Goal: Transaction & Acquisition: Subscribe to service/newsletter

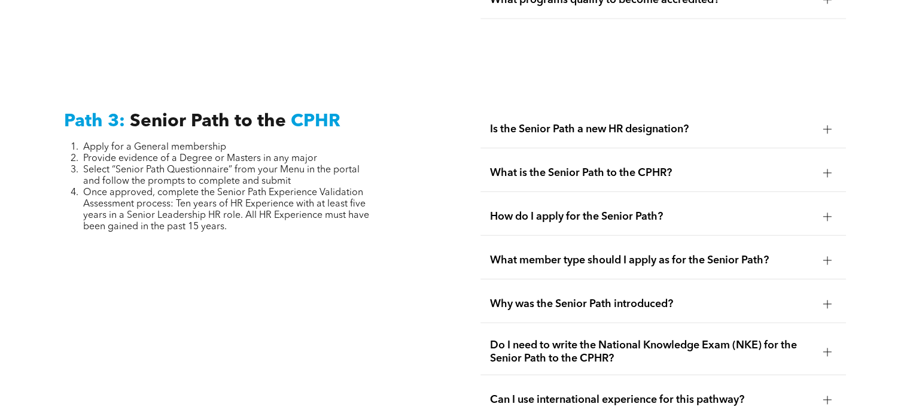
scroll to position [2924, 0]
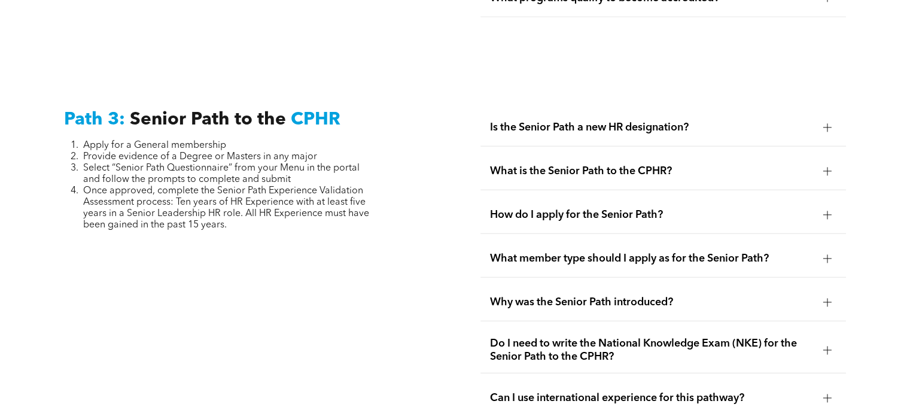
click at [824, 211] on div at bounding box center [827, 215] width 8 height 8
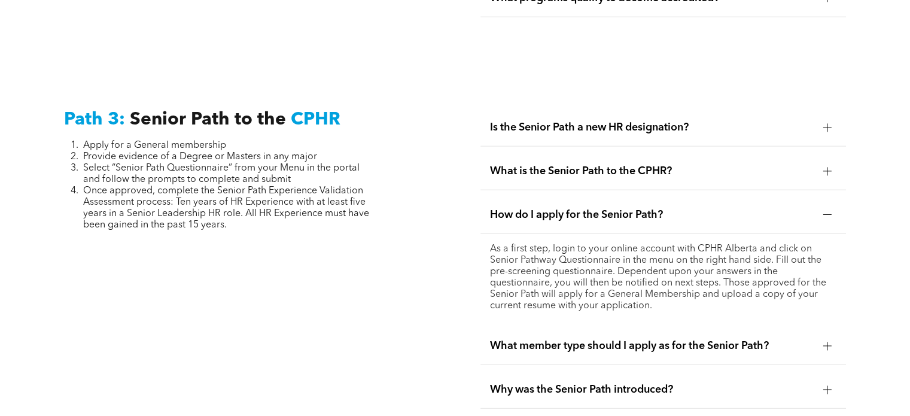
click at [824, 337] on div at bounding box center [827, 346] width 18 height 18
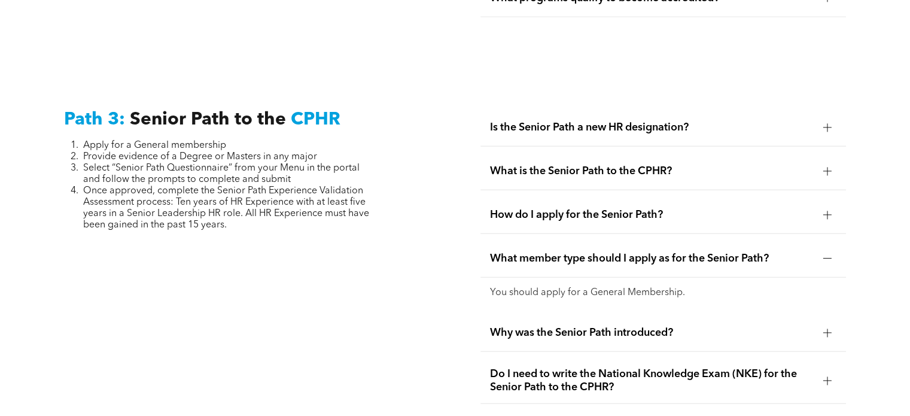
click at [827, 206] on div at bounding box center [827, 215] width 18 height 18
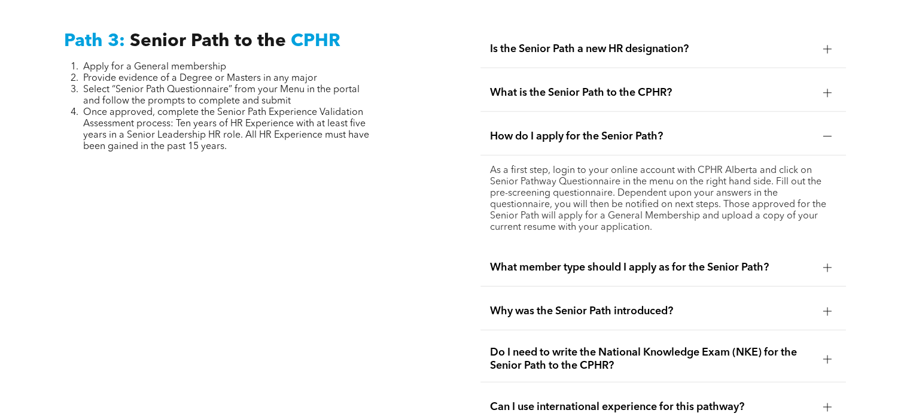
scroll to position [3004, 0]
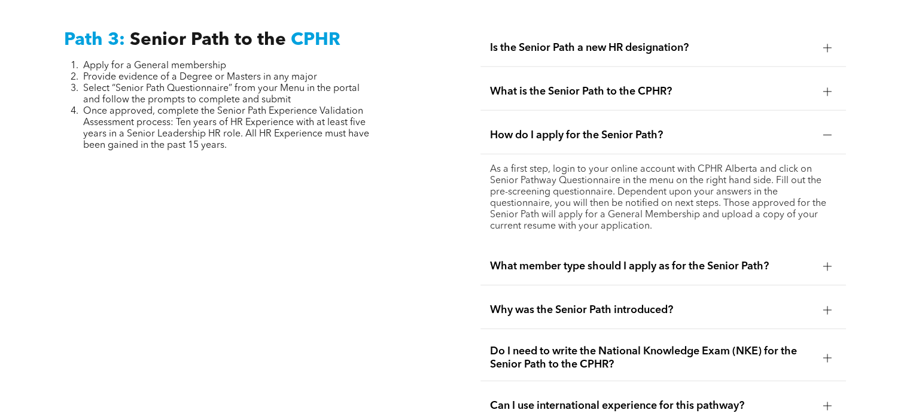
click at [827, 92] on div at bounding box center [827, 92] width 8 height 1
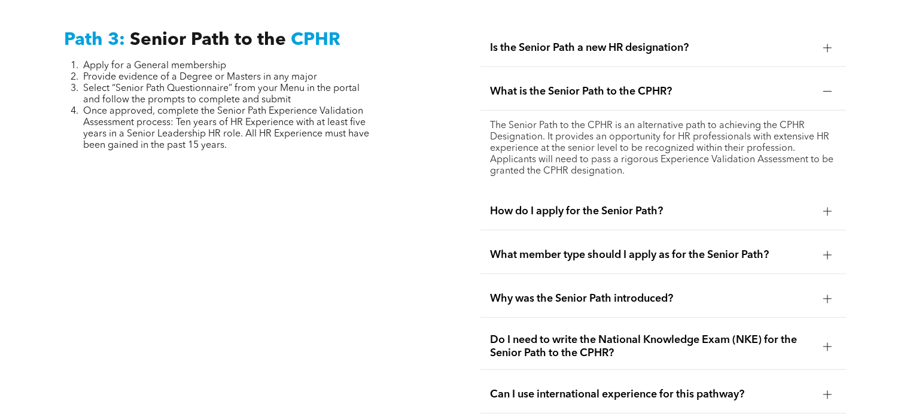
click at [827, 208] on div at bounding box center [827, 211] width 1 height 8
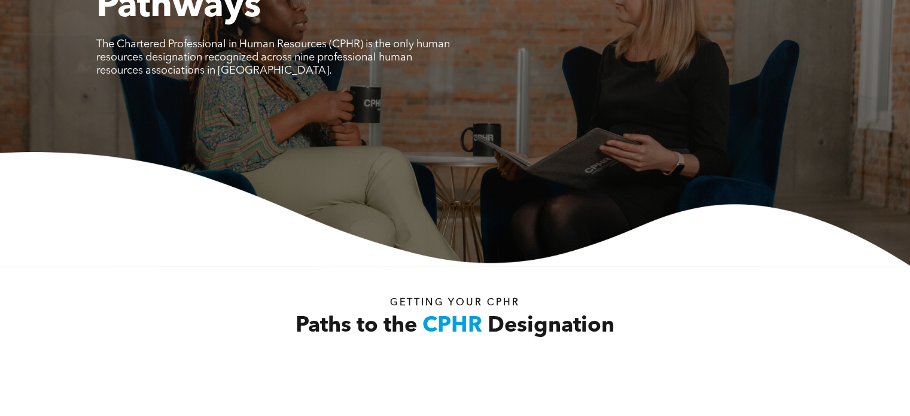
scroll to position [0, 0]
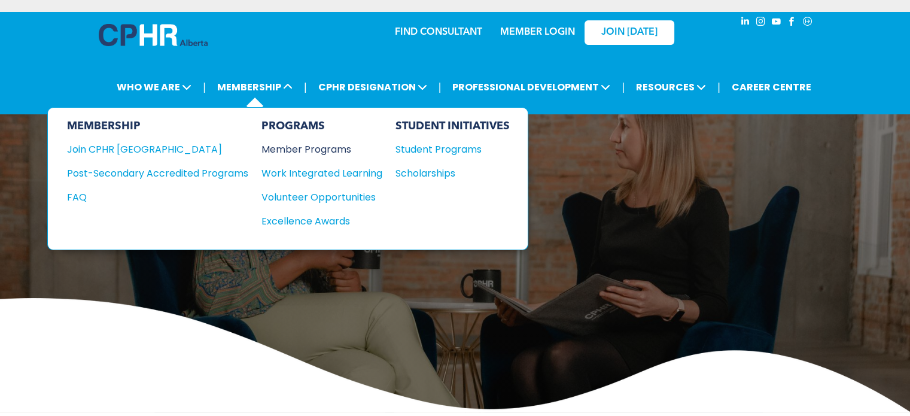
click at [327, 151] on div "Member Programs" at bounding box center [315, 149] width 109 height 15
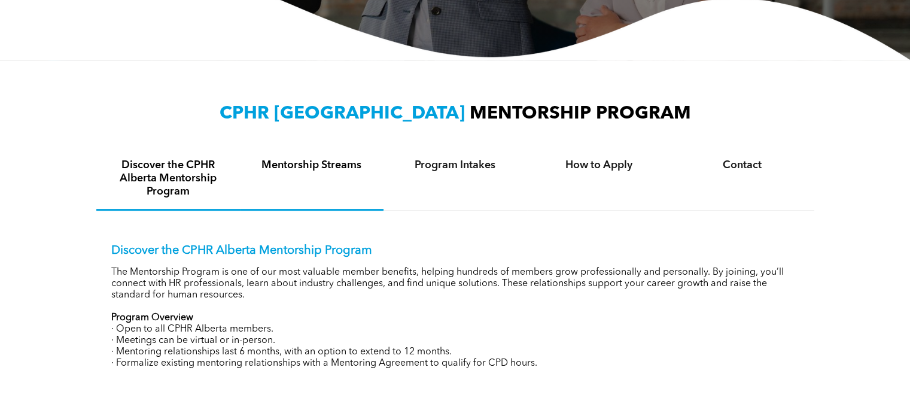
scroll to position [336, 0]
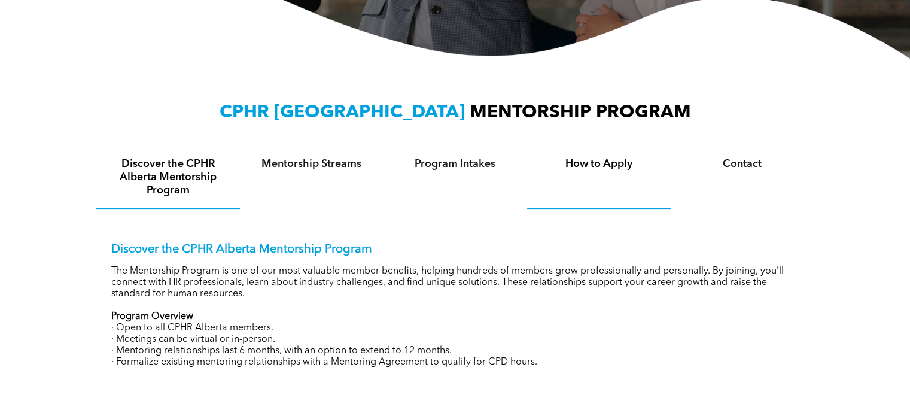
click at [596, 168] on h4 "How to Apply" at bounding box center [599, 163] width 122 height 13
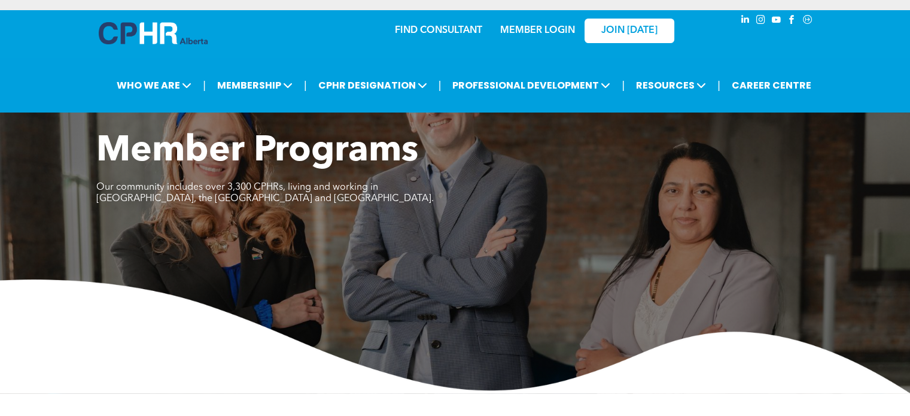
scroll to position [0, 0]
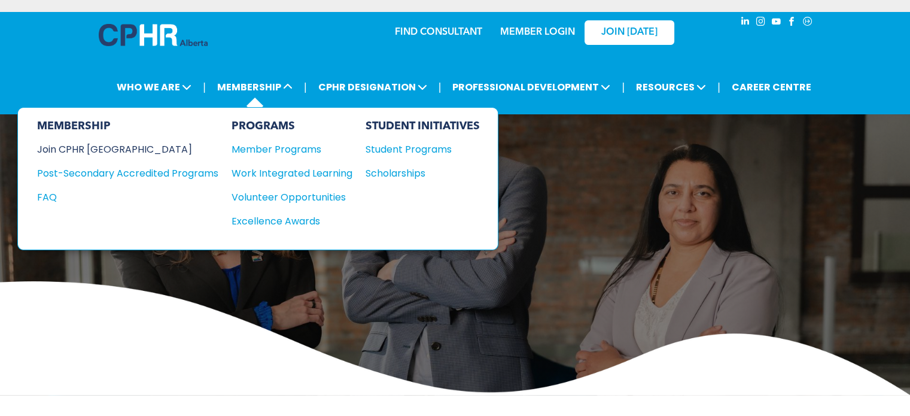
click at [115, 151] on div "Join CPHR [GEOGRAPHIC_DATA]" at bounding box center [118, 149] width 163 height 15
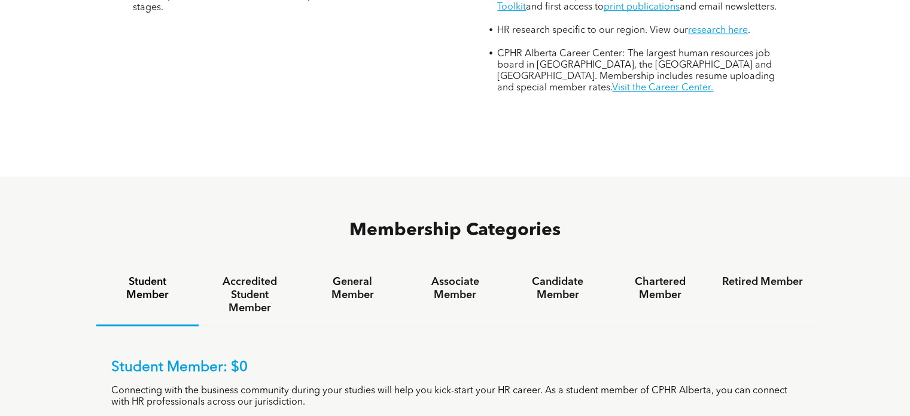
scroll to position [615, 0]
click at [359, 275] on h4 "General Member" at bounding box center [352, 288] width 81 height 26
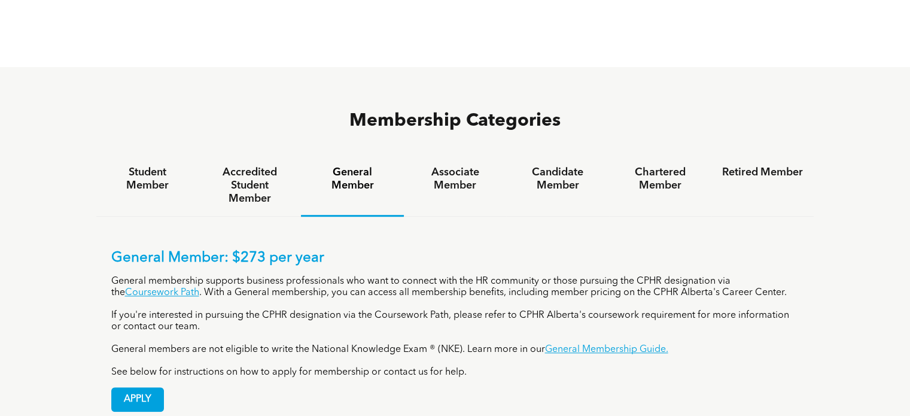
scroll to position [725, 0]
click at [151, 387] on span "APPLY" at bounding box center [137, 398] width 51 height 23
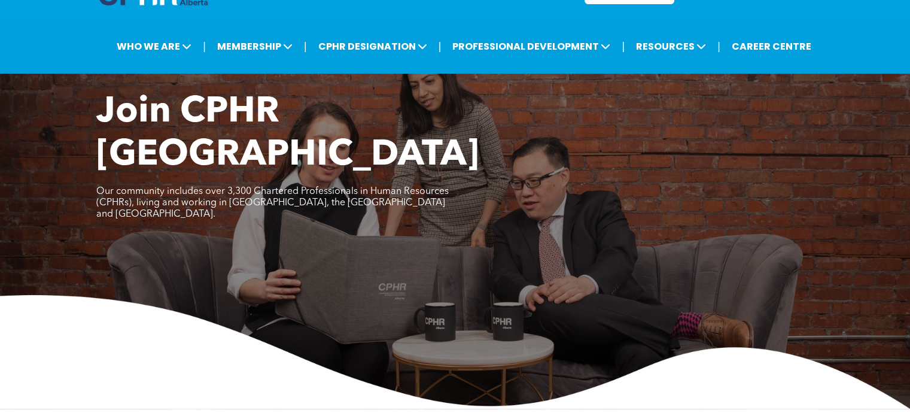
scroll to position [38, 0]
